Goal: Transaction & Acquisition: Purchase product/service

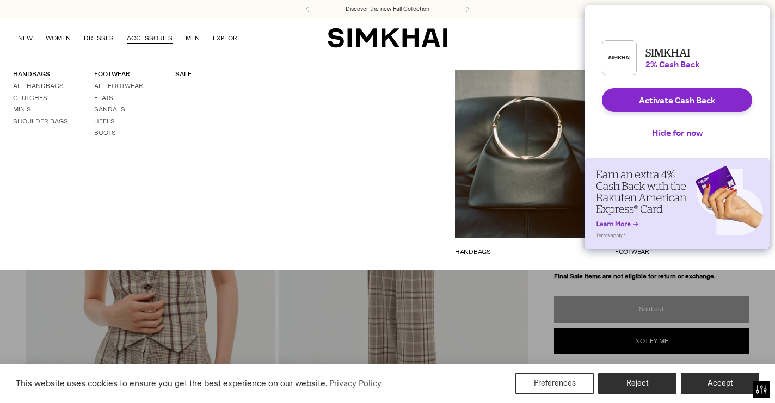
click at [30, 96] on link "Clutches" at bounding box center [30, 98] width 34 height 8
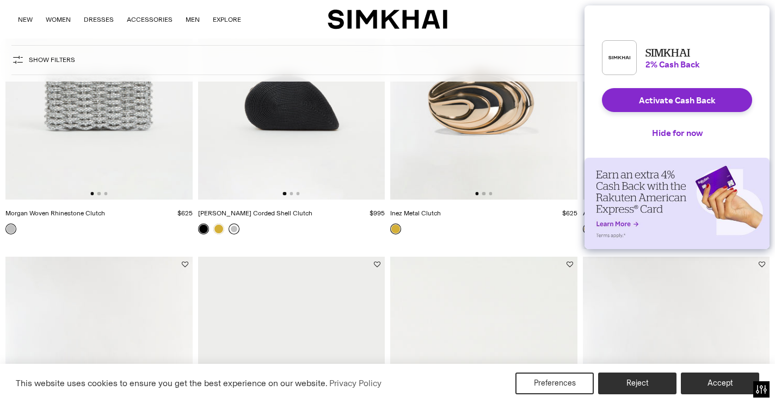
click at [232, 230] on link at bounding box center [234, 229] width 11 height 11
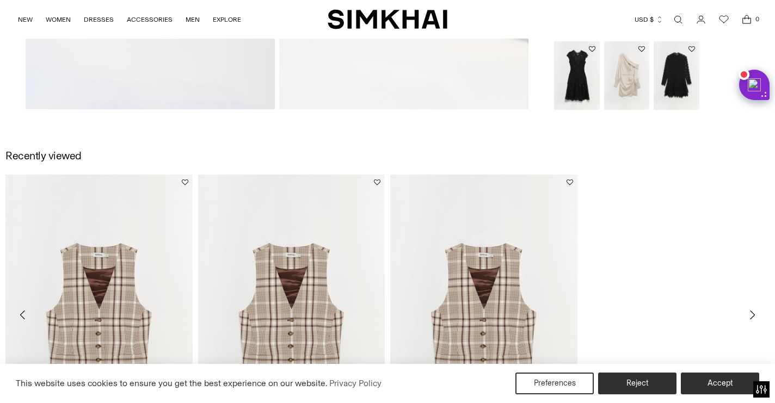
scroll to position [731, 0]
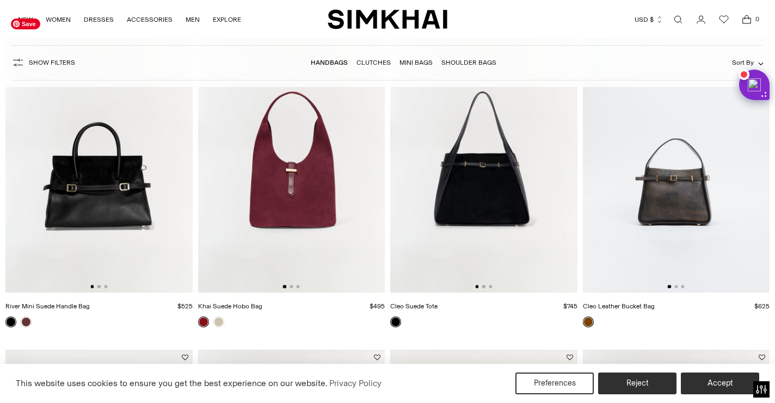
scroll to position [485, 0]
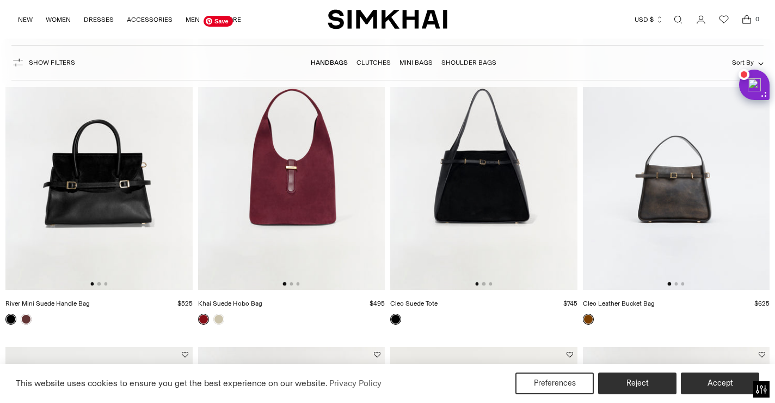
click at [321, 190] on img at bounding box center [291, 150] width 187 height 280
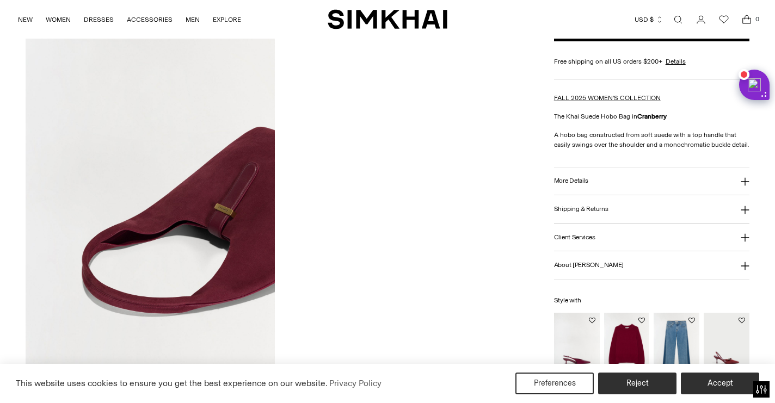
scroll to position [908, 0]
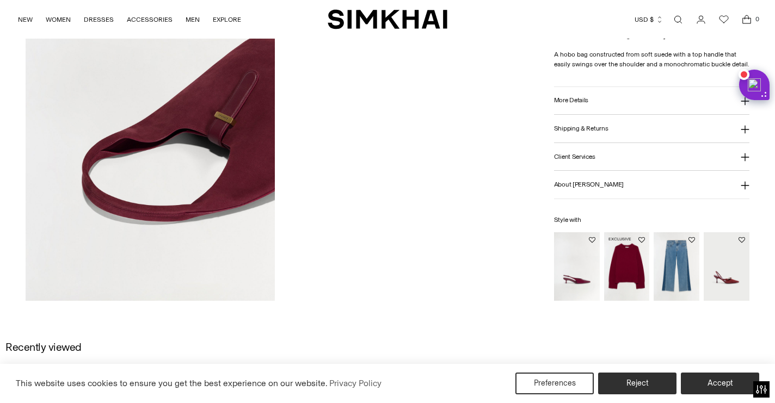
click at [0, 0] on img "Curtis Cashmere Crewneck" at bounding box center [0, 0] width 0 height 0
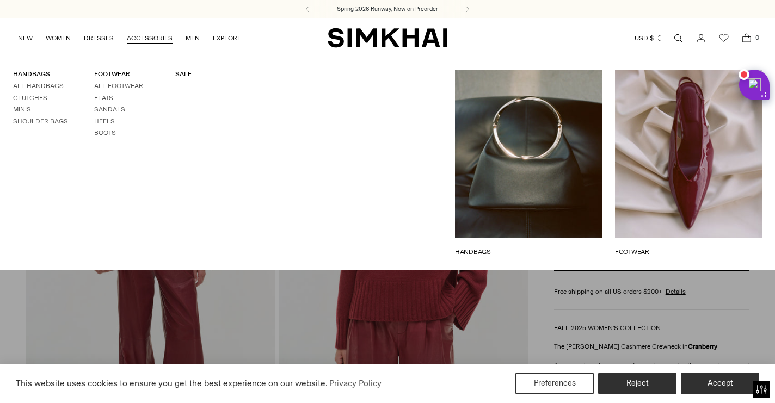
click at [182, 73] on link "SALE" at bounding box center [183, 74] width 16 height 8
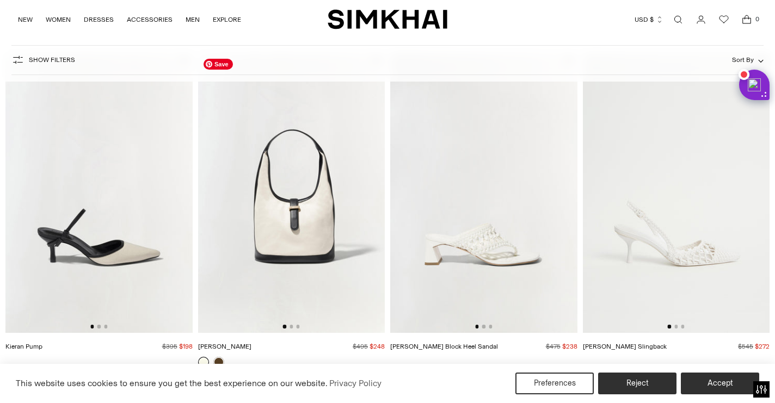
scroll to position [1102, 0]
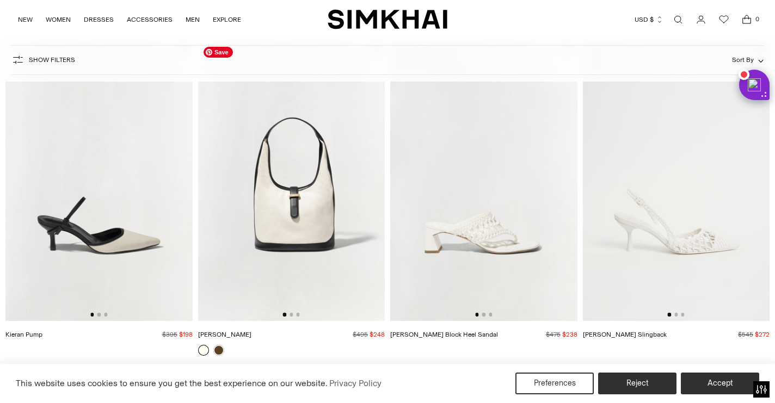
click at [319, 220] on img at bounding box center [291, 181] width 187 height 280
